Goal: Information Seeking & Learning: Learn about a topic

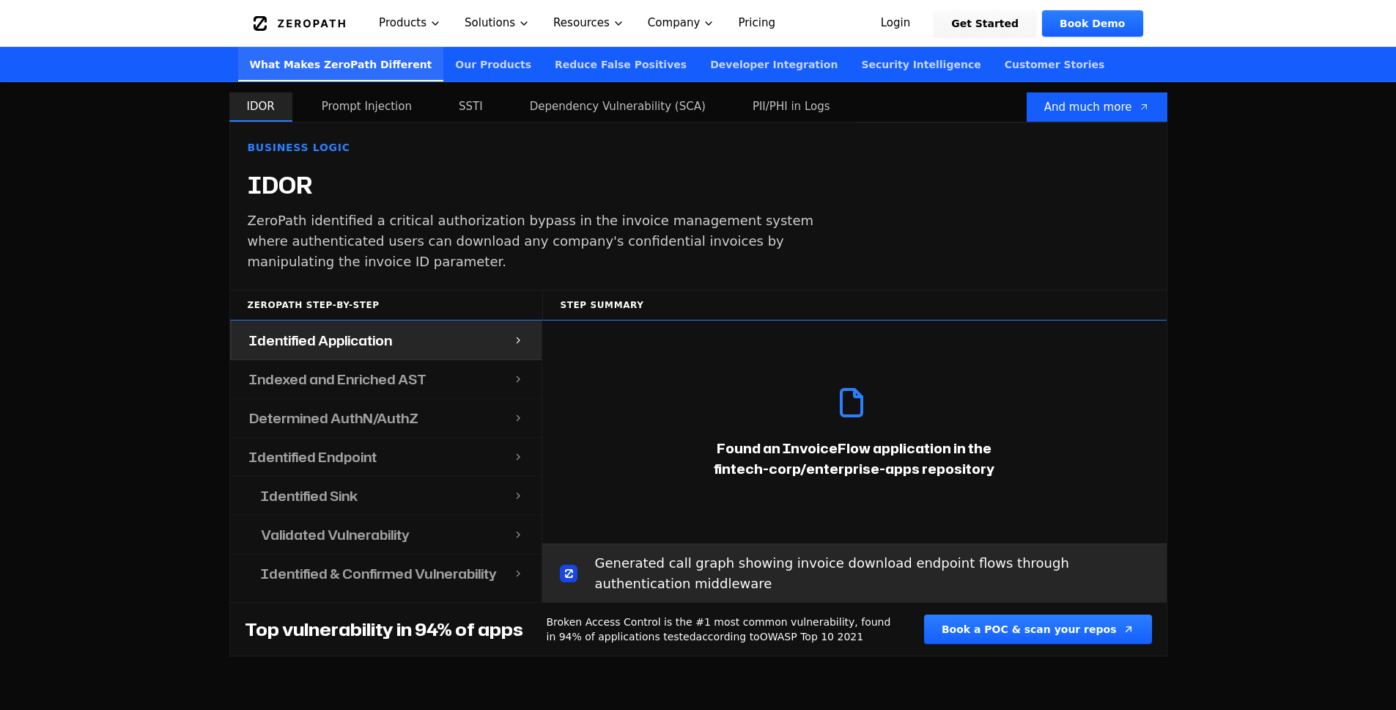
scroll to position [1456, 0]
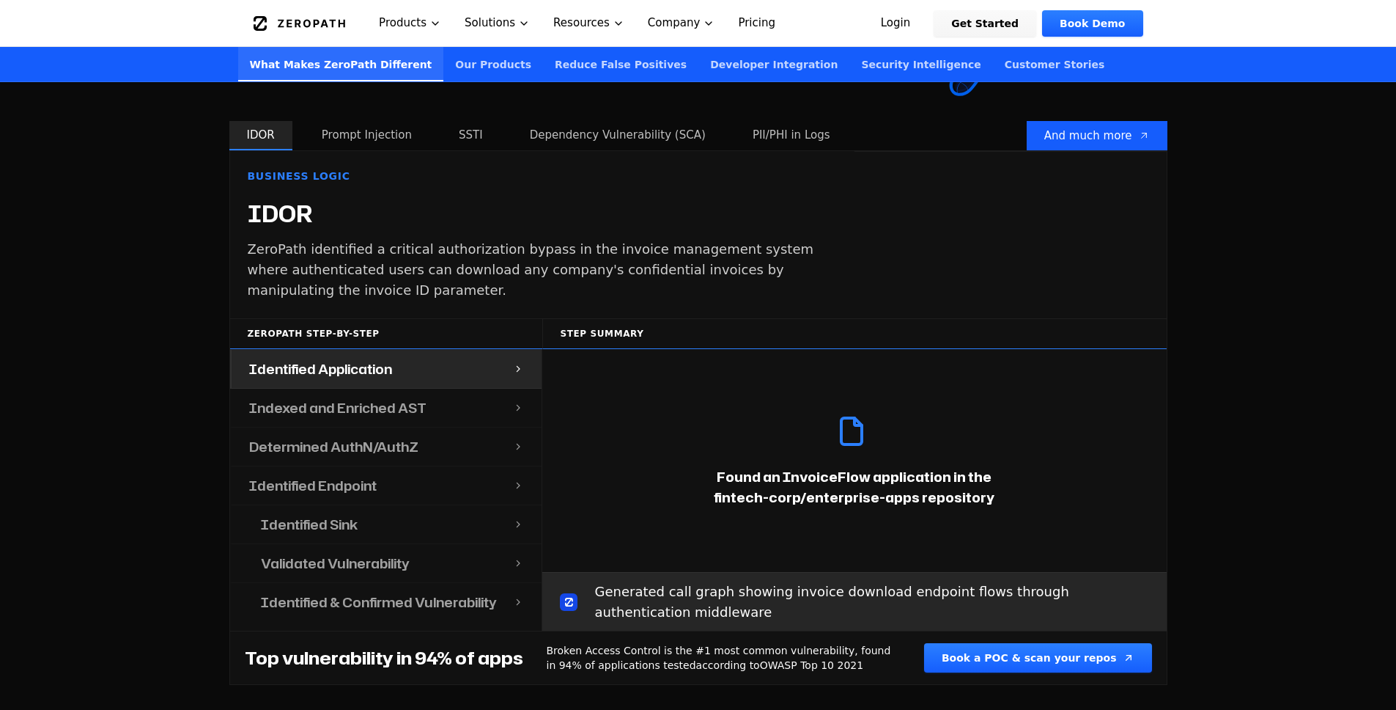
click at [388, 397] on h4 "Indexed and Enriched AST" at bounding box center [337, 407] width 177 height 21
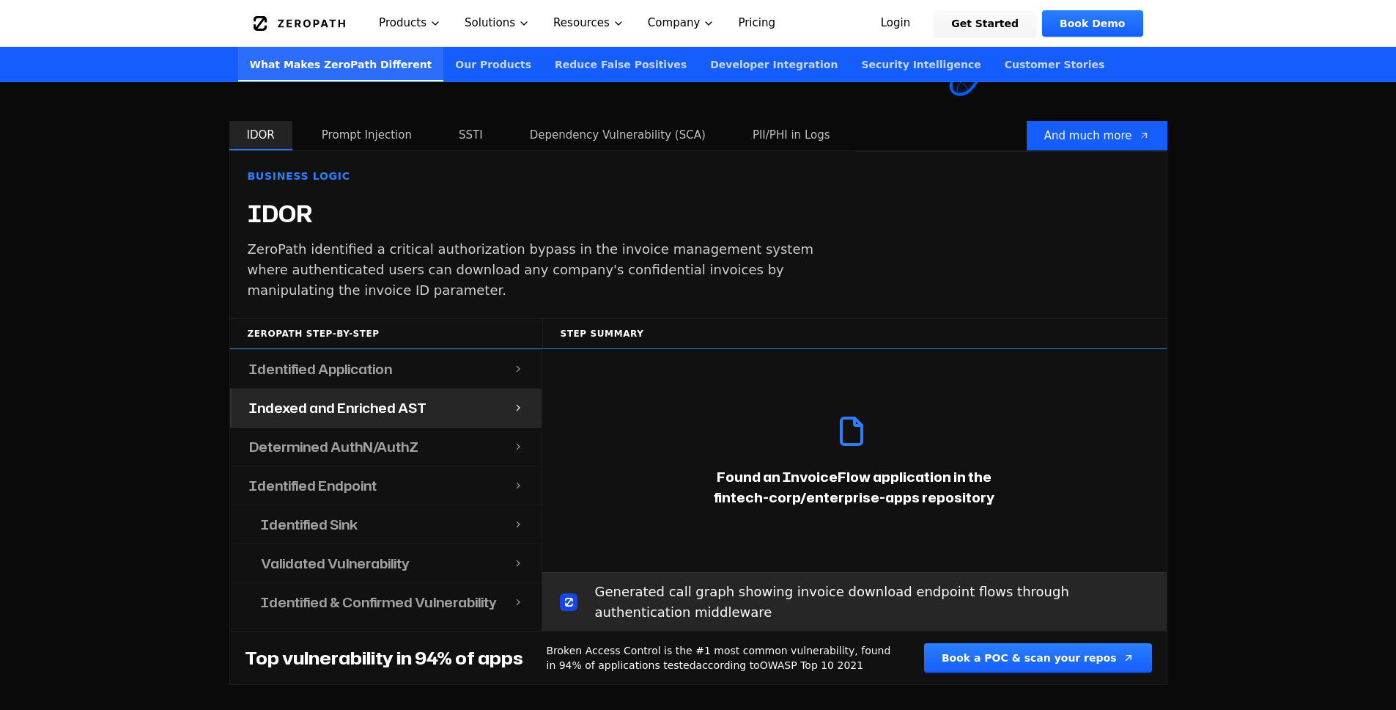
click at [371, 436] on h4 "Determined AuthN/AuthZ" at bounding box center [333, 446] width 169 height 21
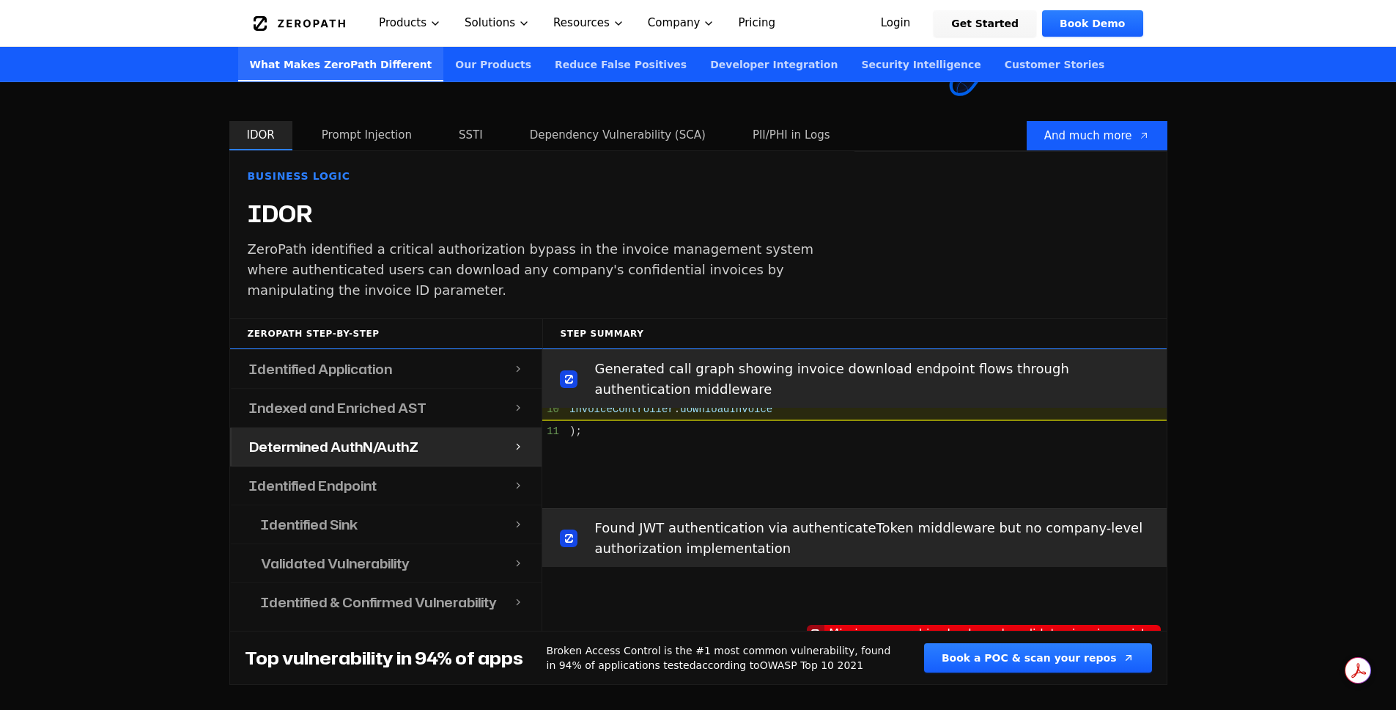
scroll to position [504, 0]
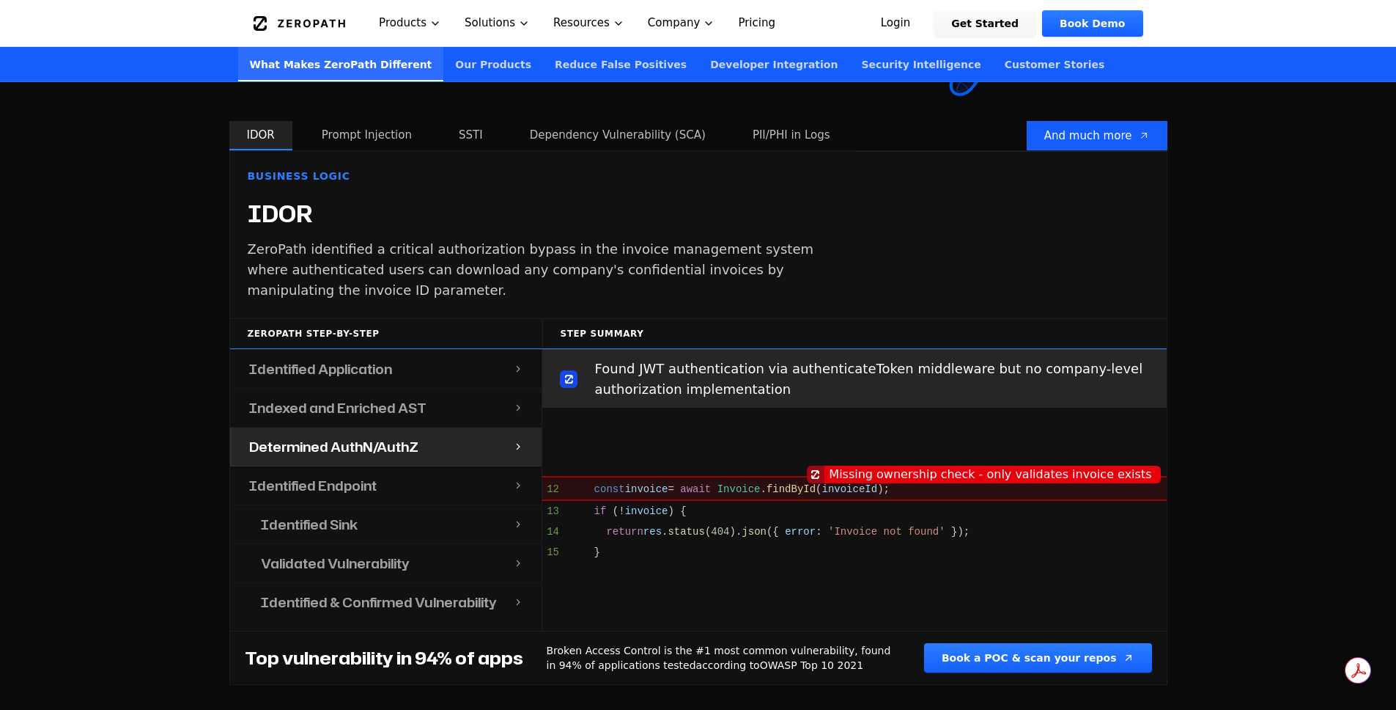
click at [365, 475] on h4 "Identified Endpoint" at bounding box center [313, 485] width 128 height 21
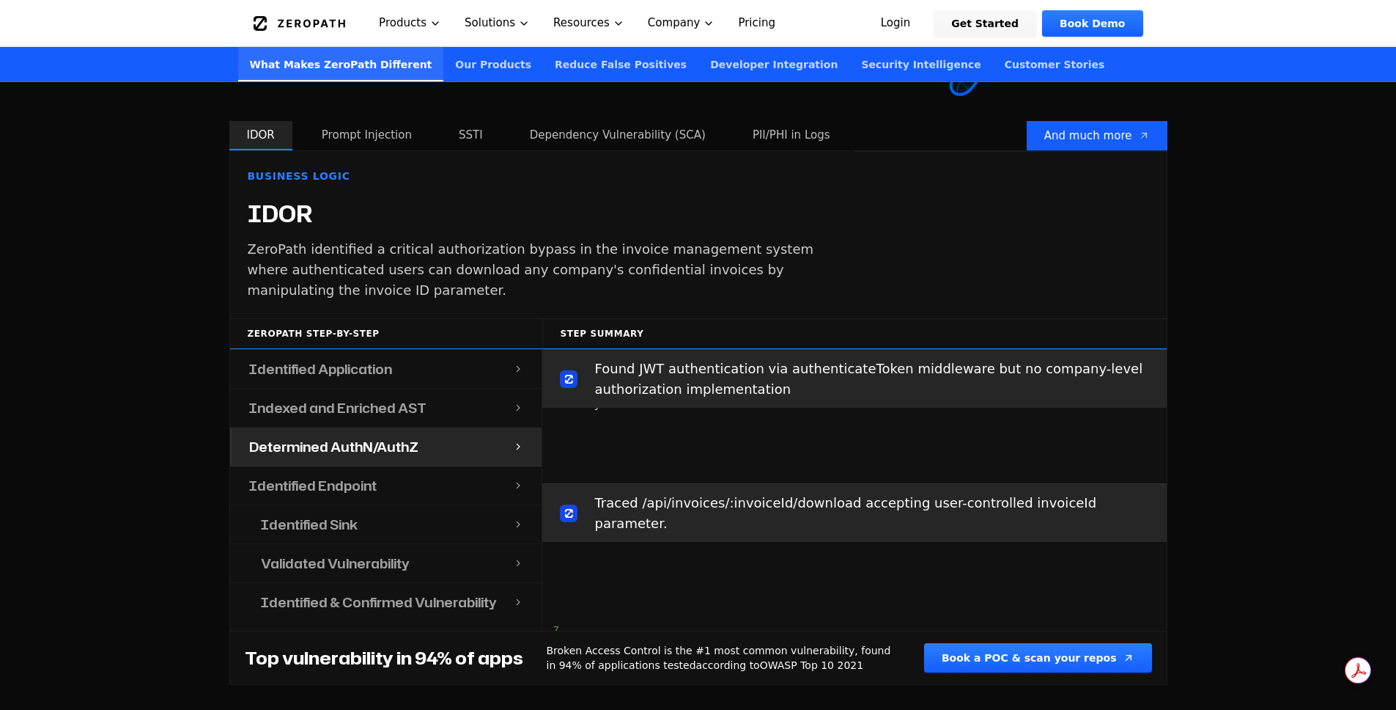
scroll to position [786, 0]
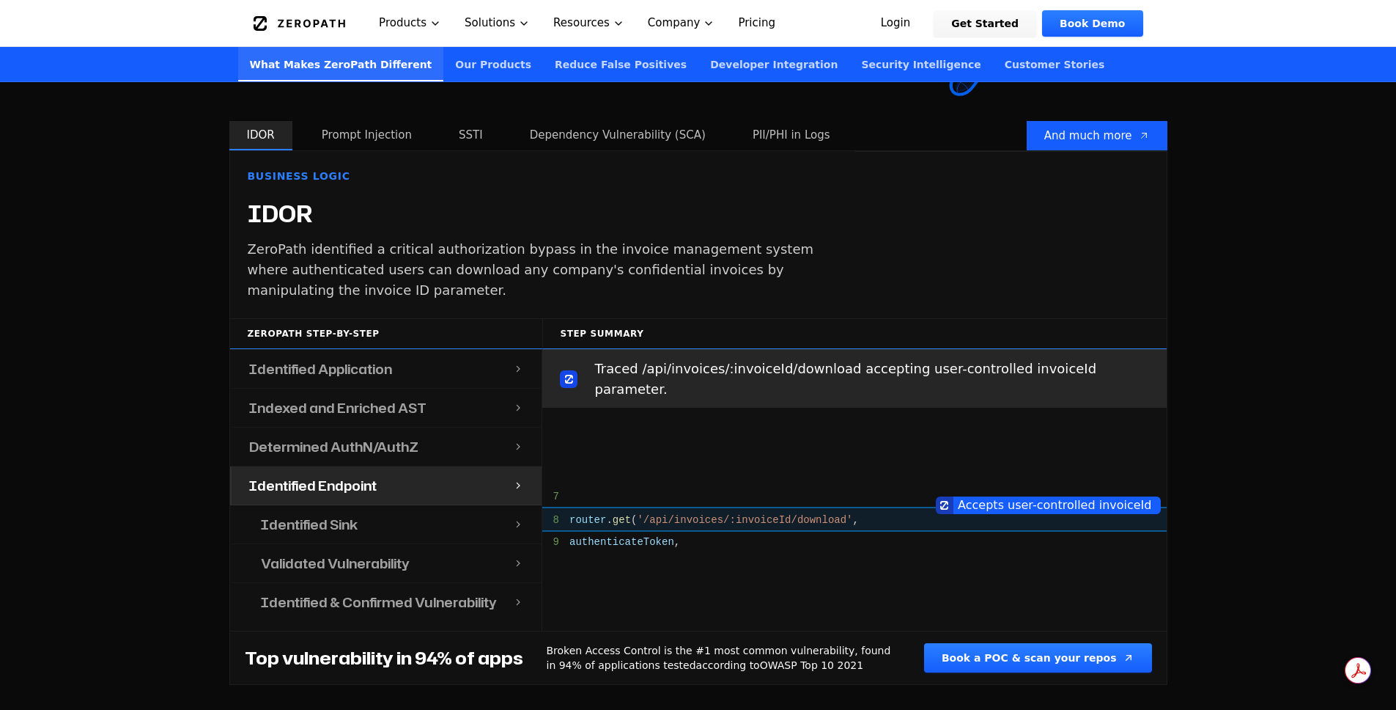
click at [342, 514] on h4 "Identified Sink" at bounding box center [309, 524] width 97 height 21
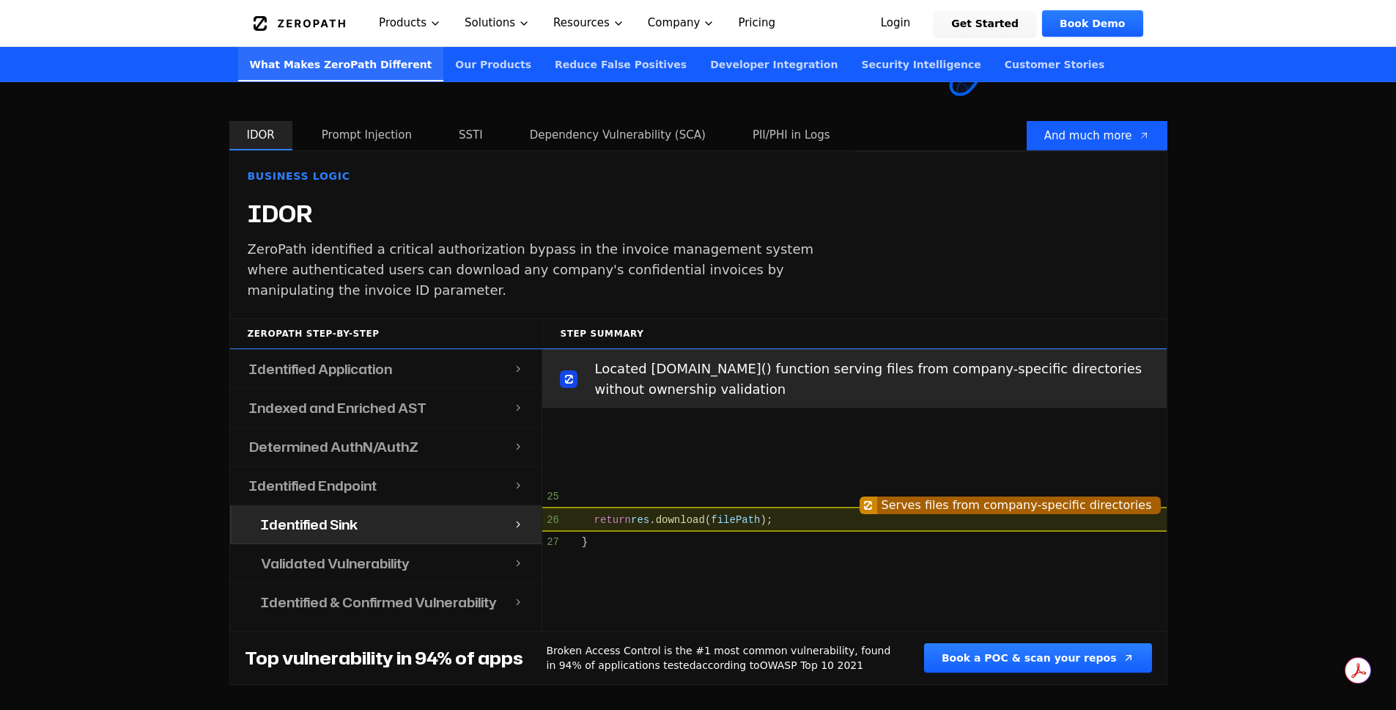
click at [380, 560] on div "Validated Vulnerability" at bounding box center [378, 563] width 270 height 38
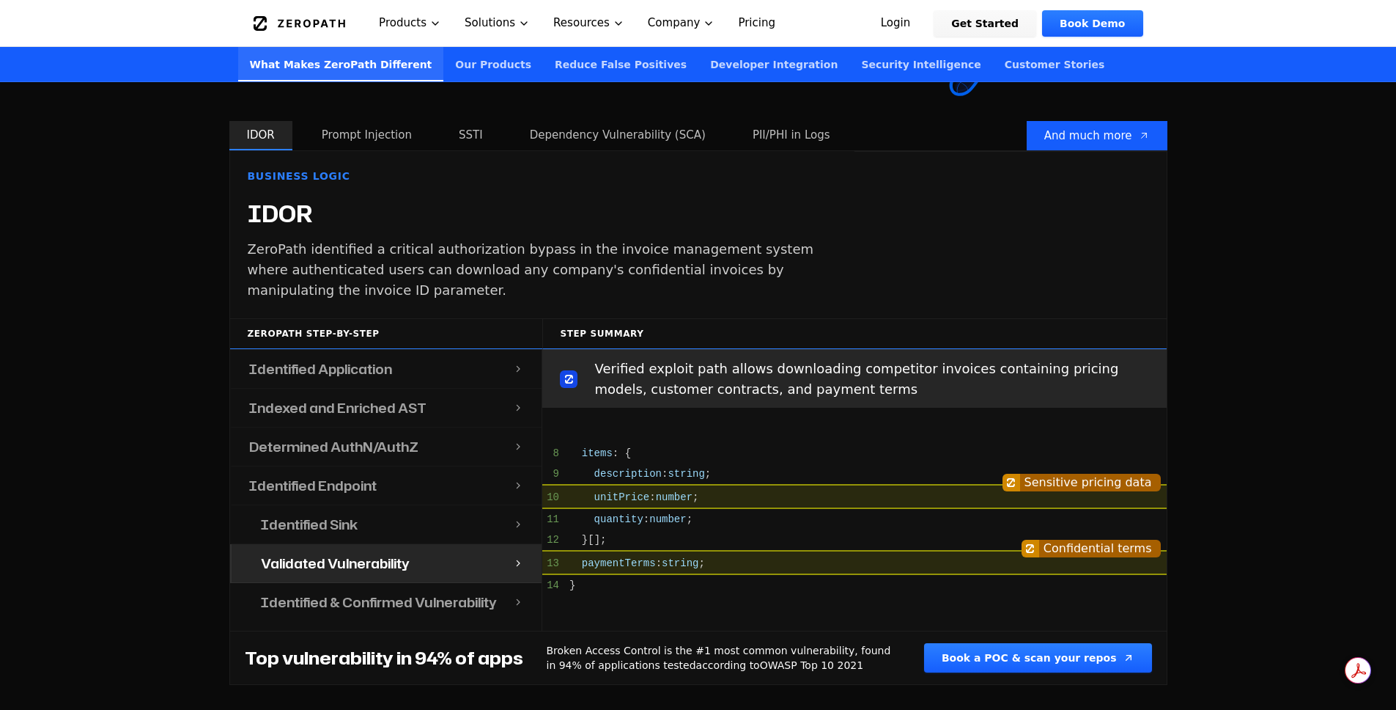
click at [373, 592] on h4 "Identified & Confirmed Vulnerability" at bounding box center [379, 602] width 236 height 21
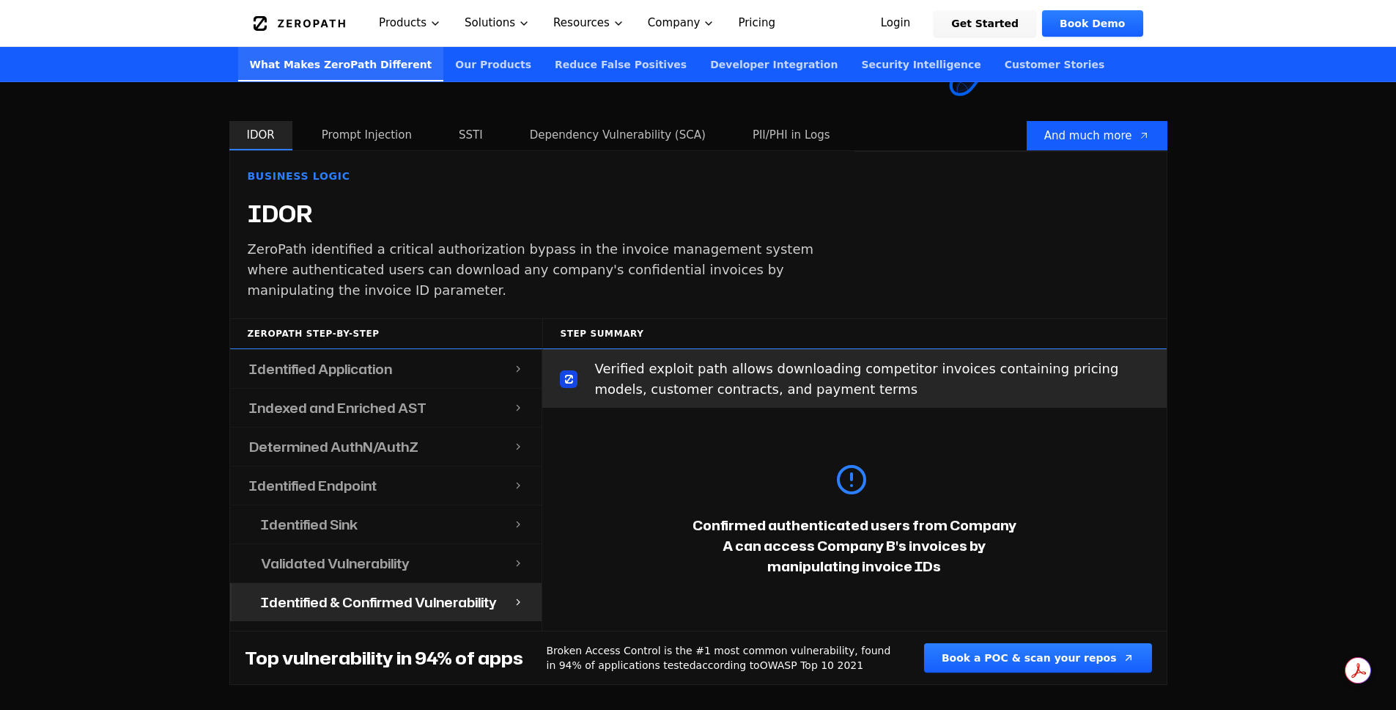
click at [347, 505] on div "Identified Sink" at bounding box center [378, 524] width 270 height 38
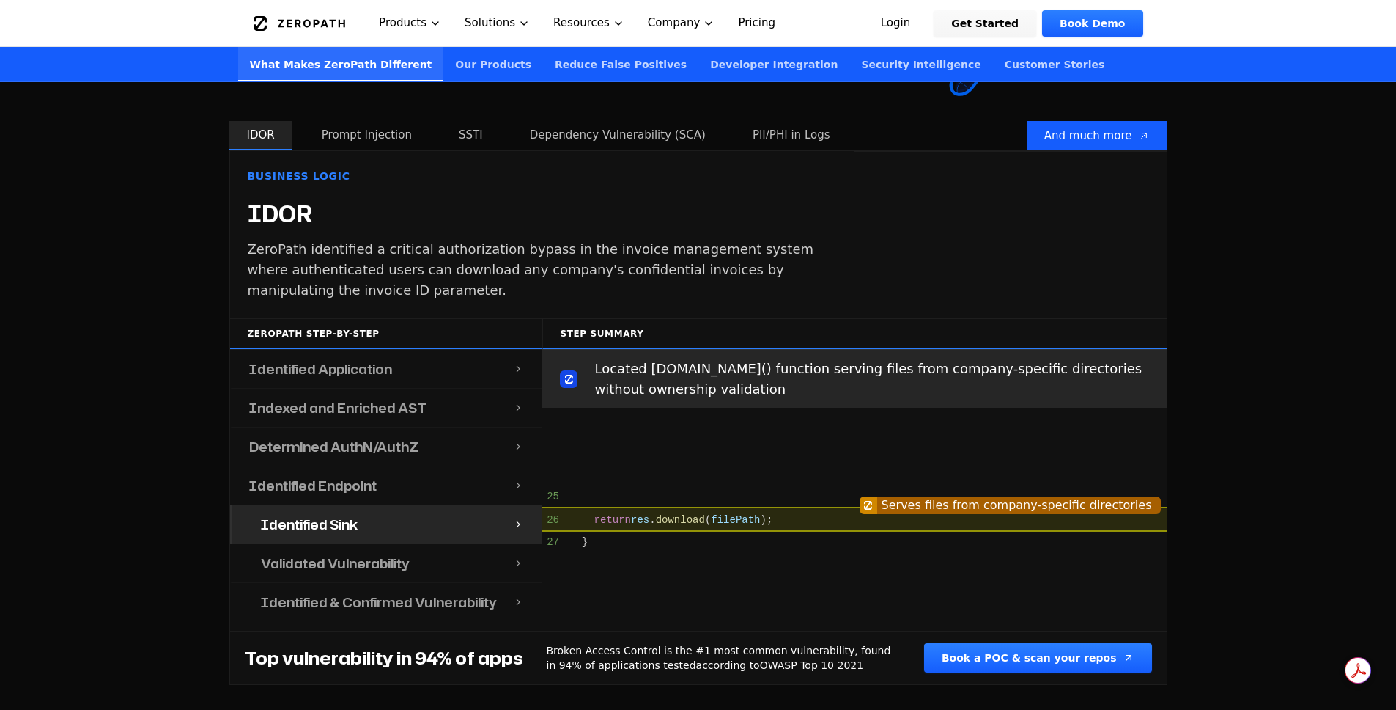
click at [345, 427] on div "Determined AuthN/AuthZ" at bounding box center [373, 446] width 282 height 38
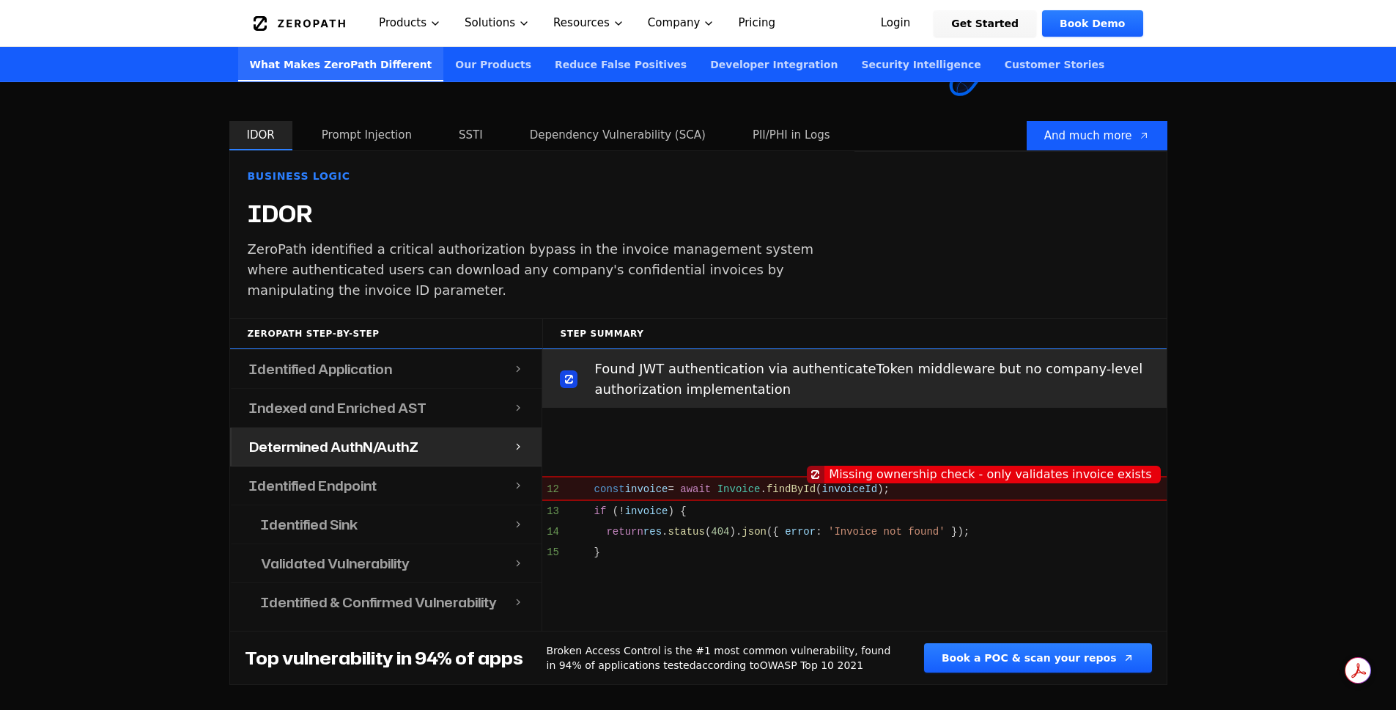
click at [352, 365] on div "Identified Application" at bounding box center [373, 369] width 282 height 38
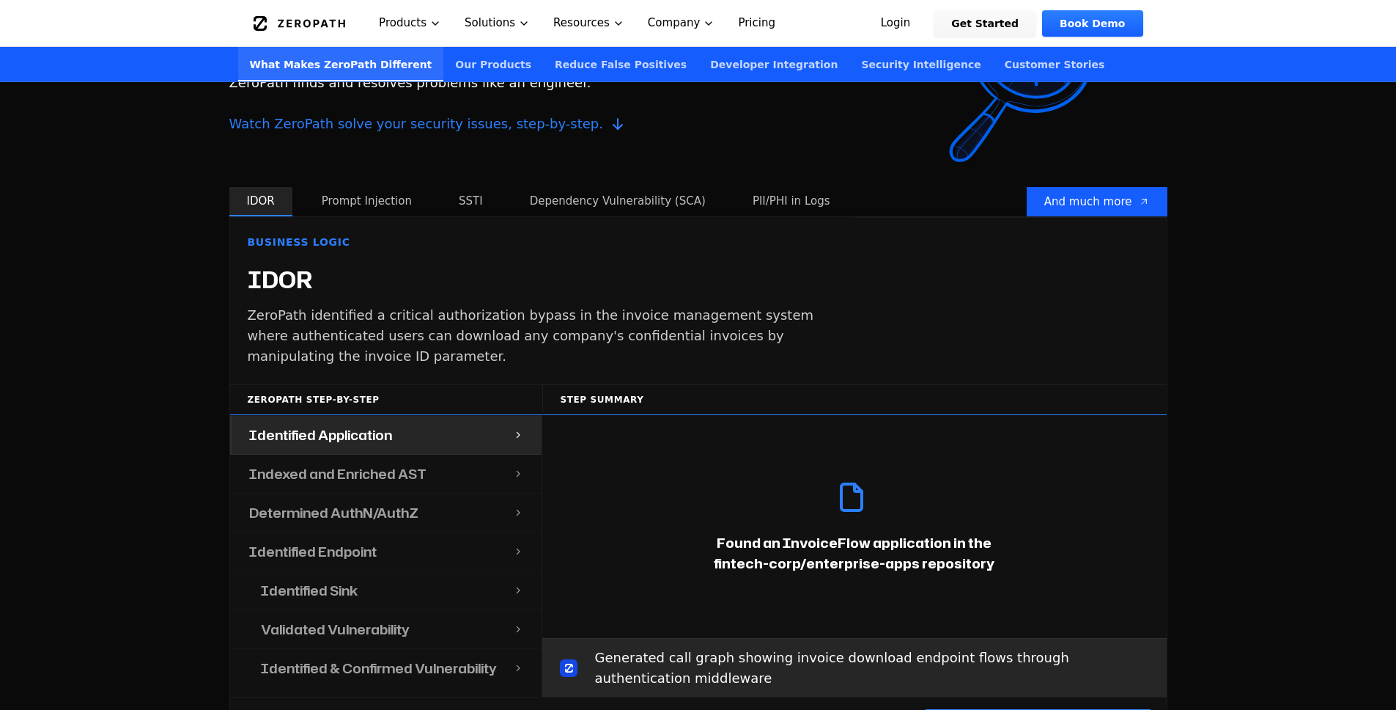
scroll to position [1347, 0]
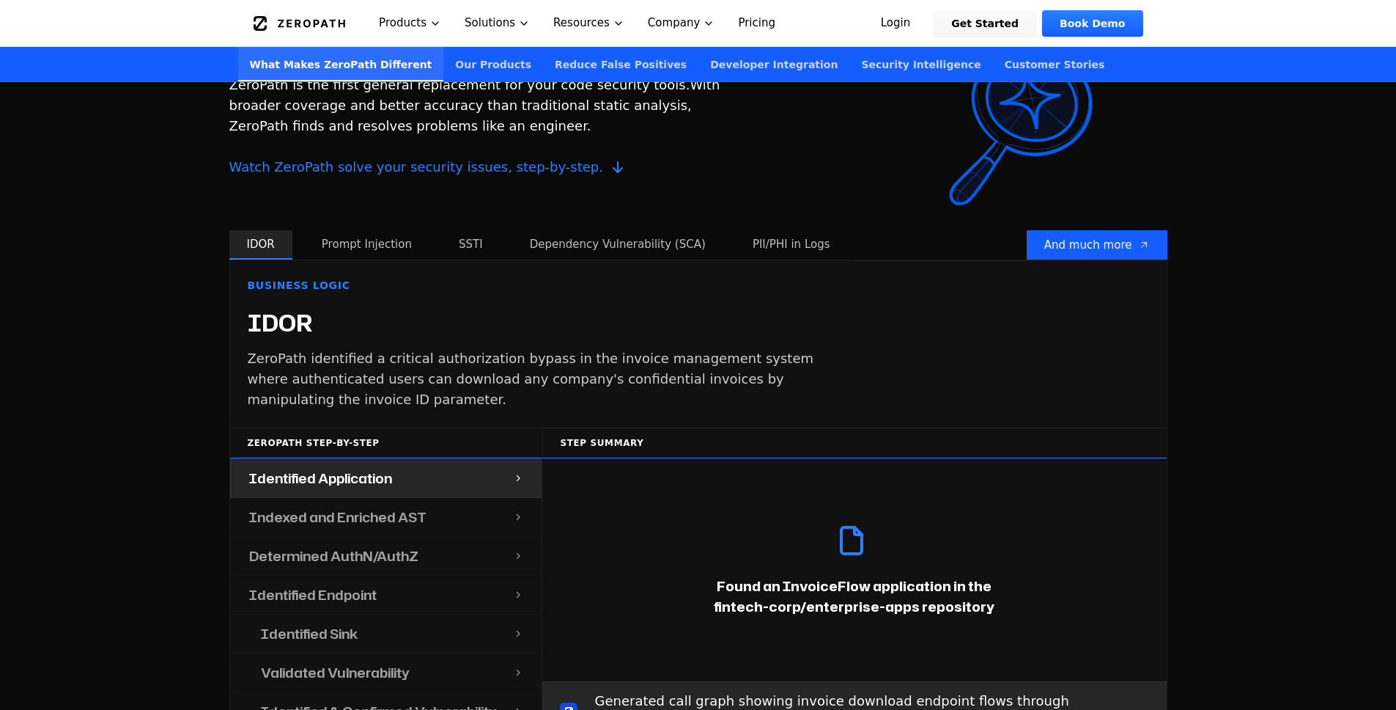
click at [367, 237] on button "Prompt Injection" at bounding box center [366, 244] width 125 height 29
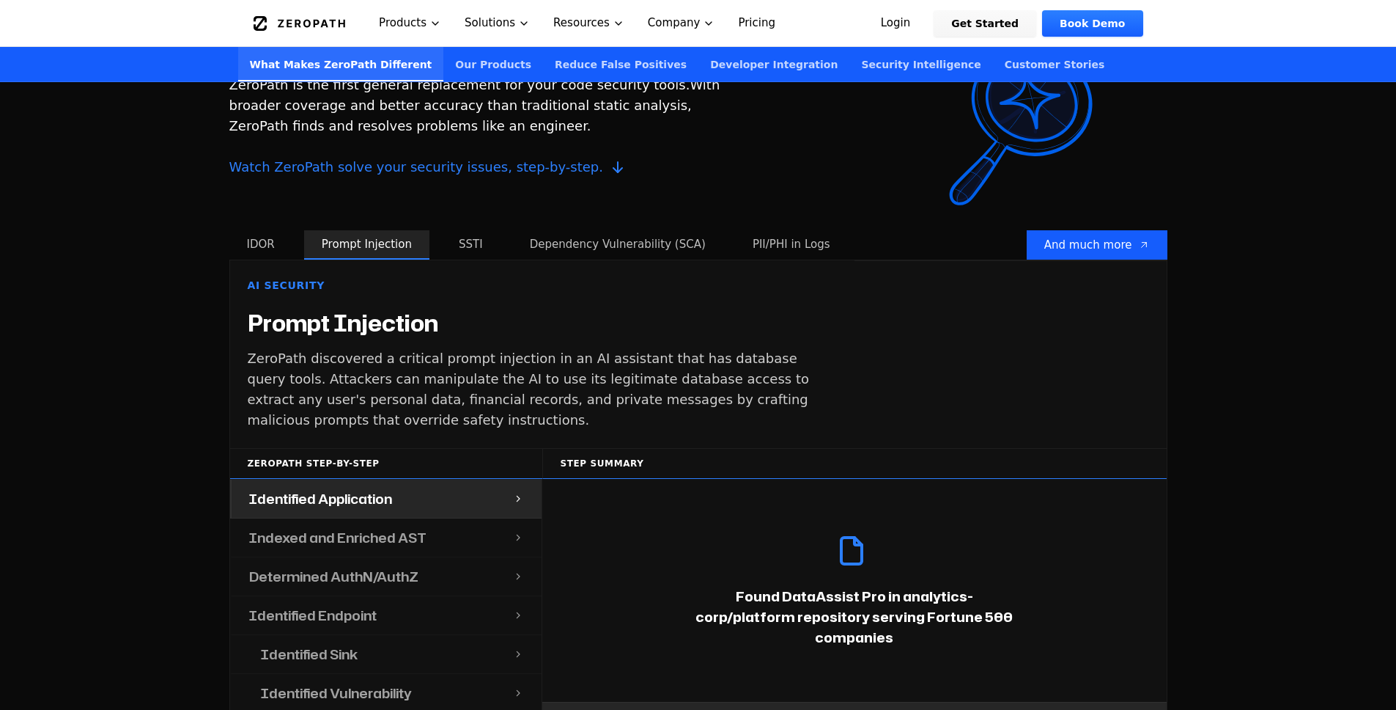
click at [266, 231] on button "IDOR" at bounding box center [260, 244] width 63 height 29
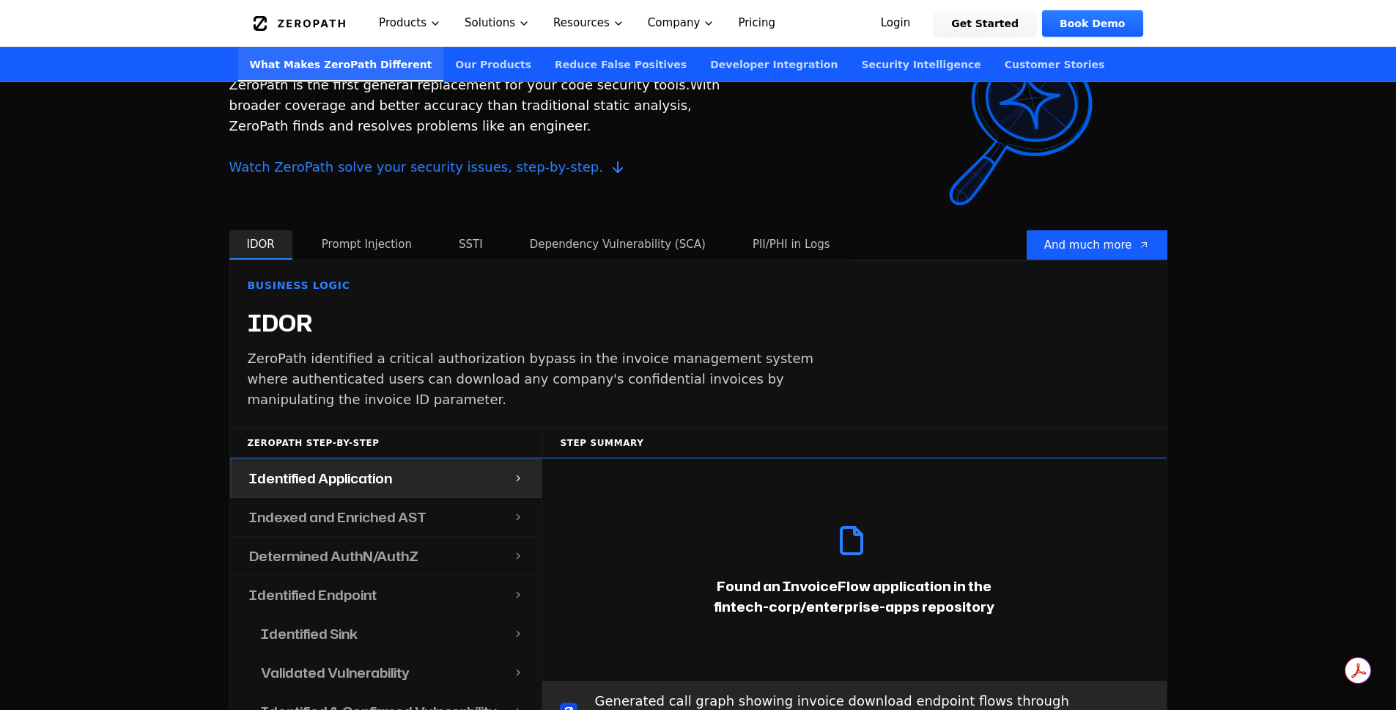
click at [613, 230] on button "Dependency Vulnerability (SCA)" at bounding box center [617, 244] width 211 height 29
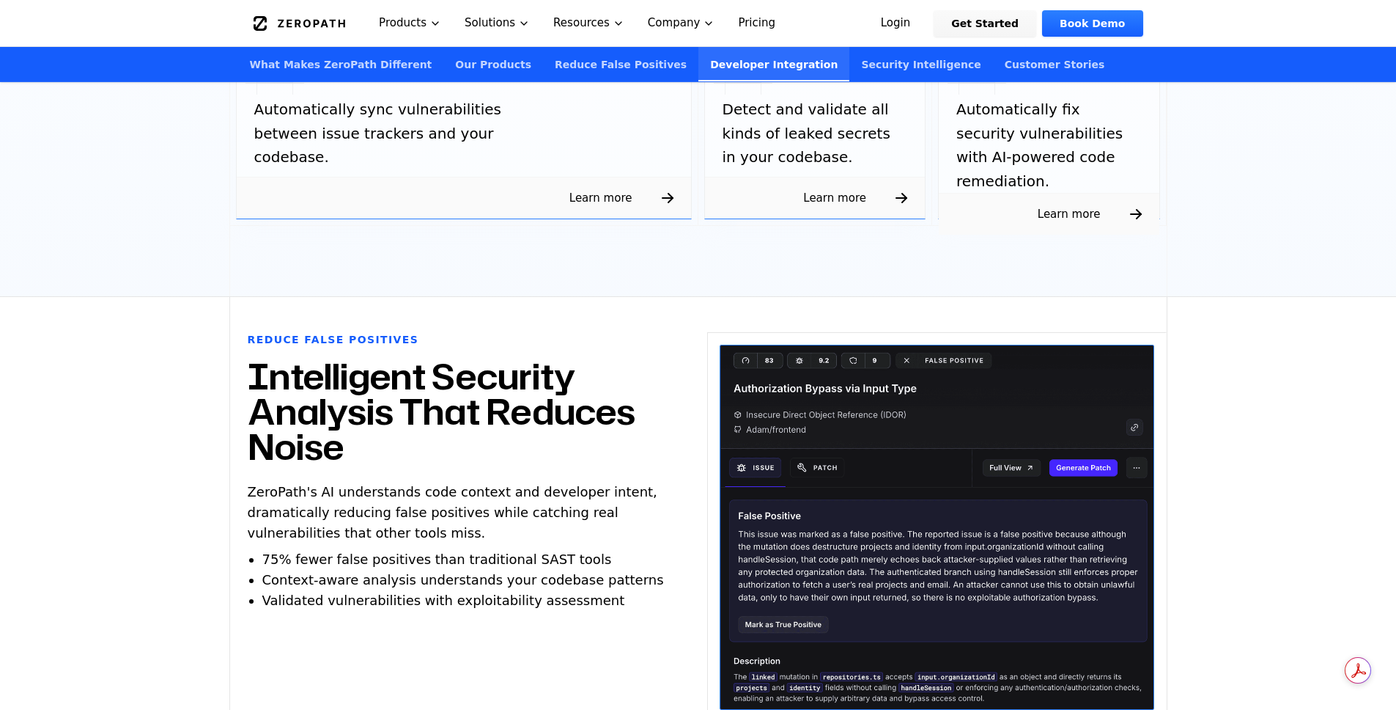
scroll to position [3222, 0]
